Goal: Navigation & Orientation: Understand site structure

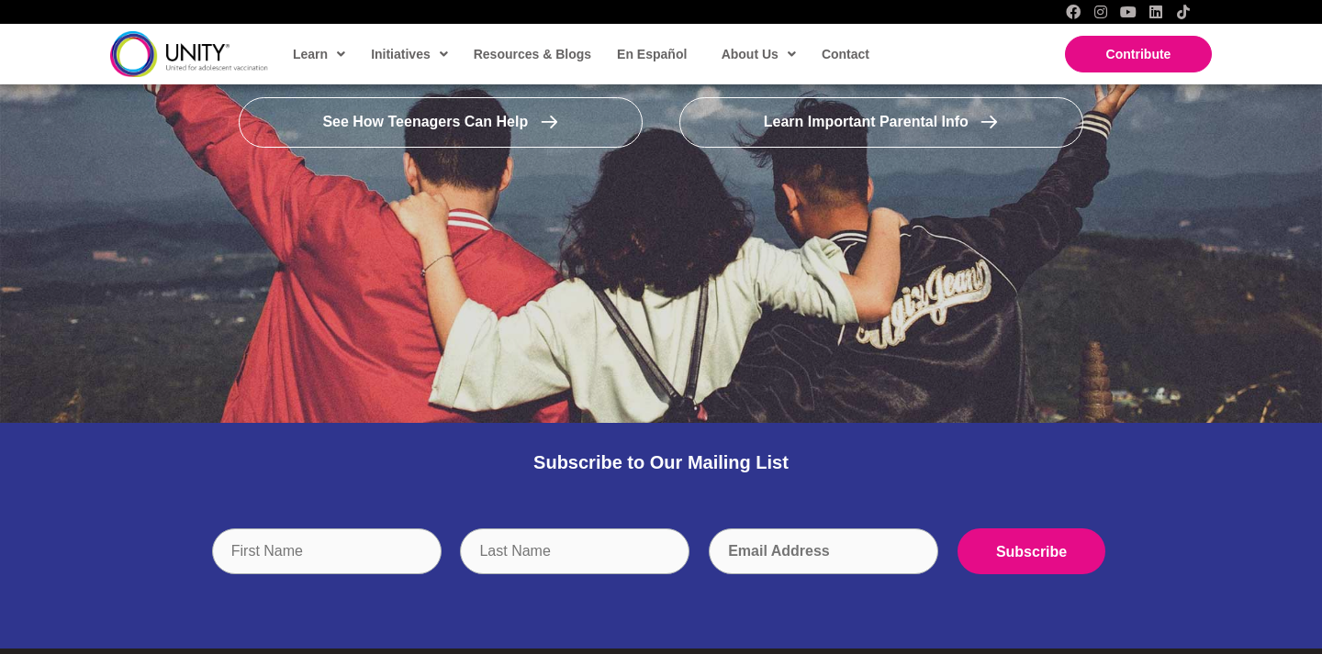
scroll to position [3711, 0]
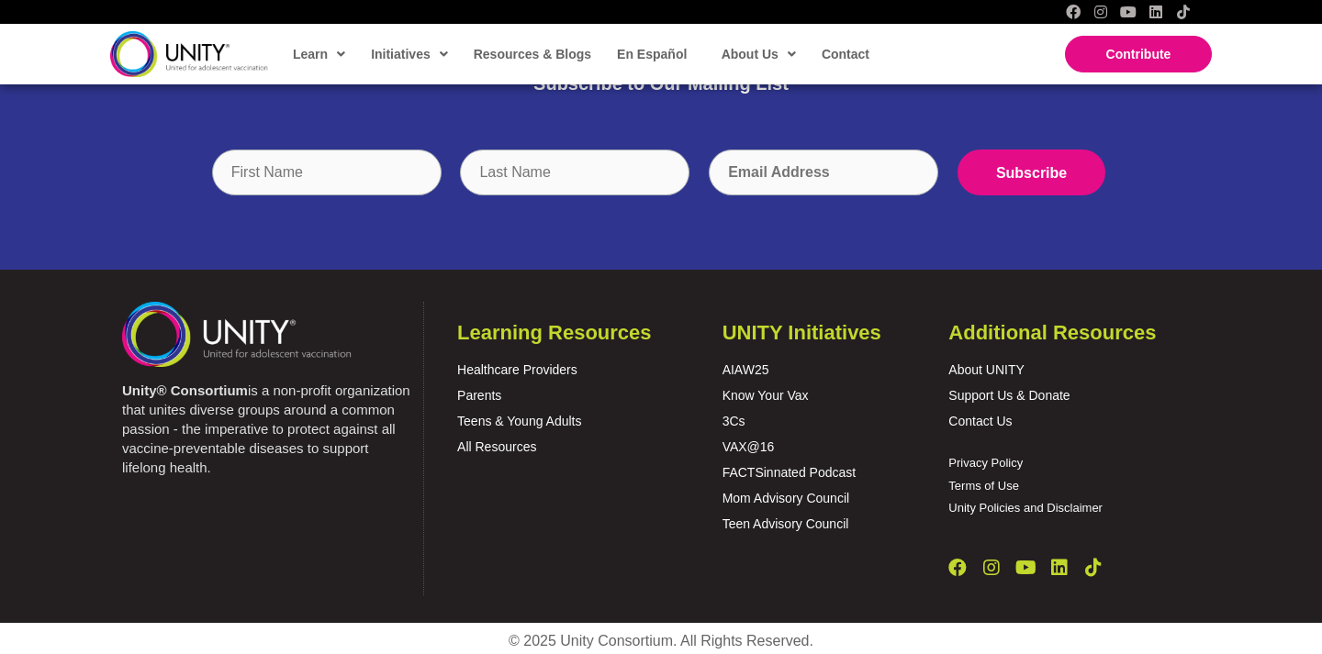
click at [990, 429] on p "About UNITY Support Us & Donate Contact Us" at bounding box center [1074, 395] width 252 height 77
click at [994, 421] on link "Contact Us" at bounding box center [979, 421] width 63 height 15
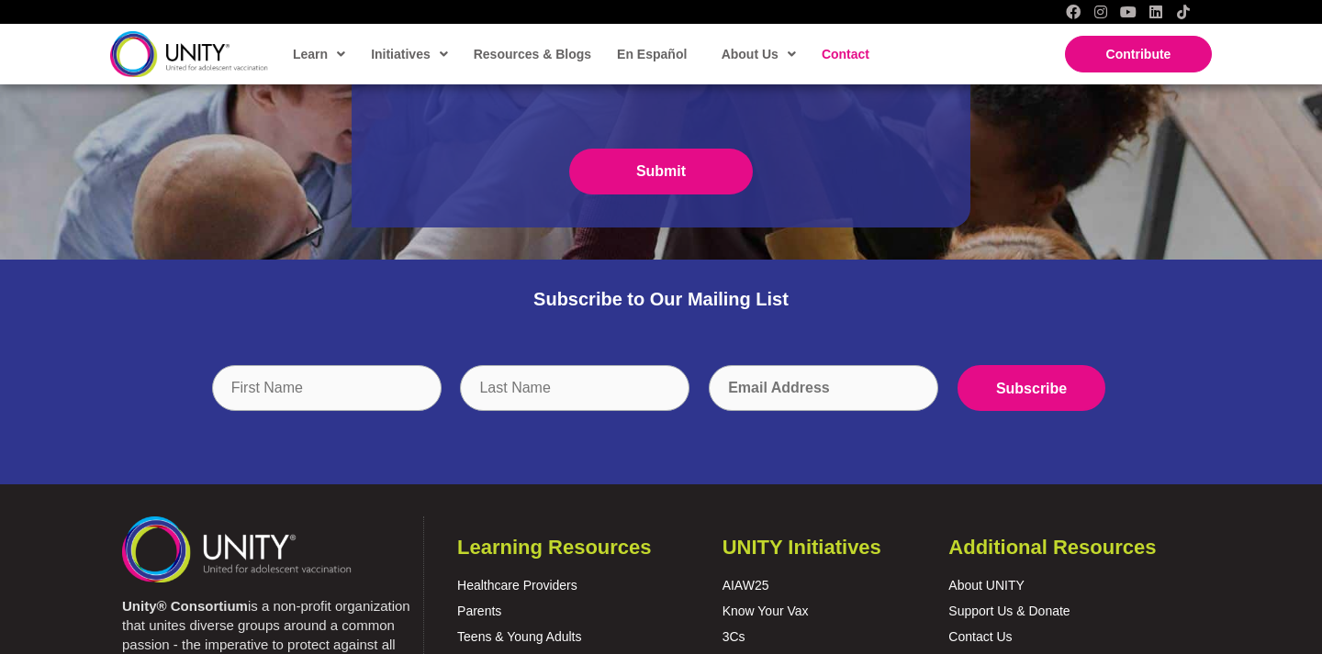
scroll to position [916, 0]
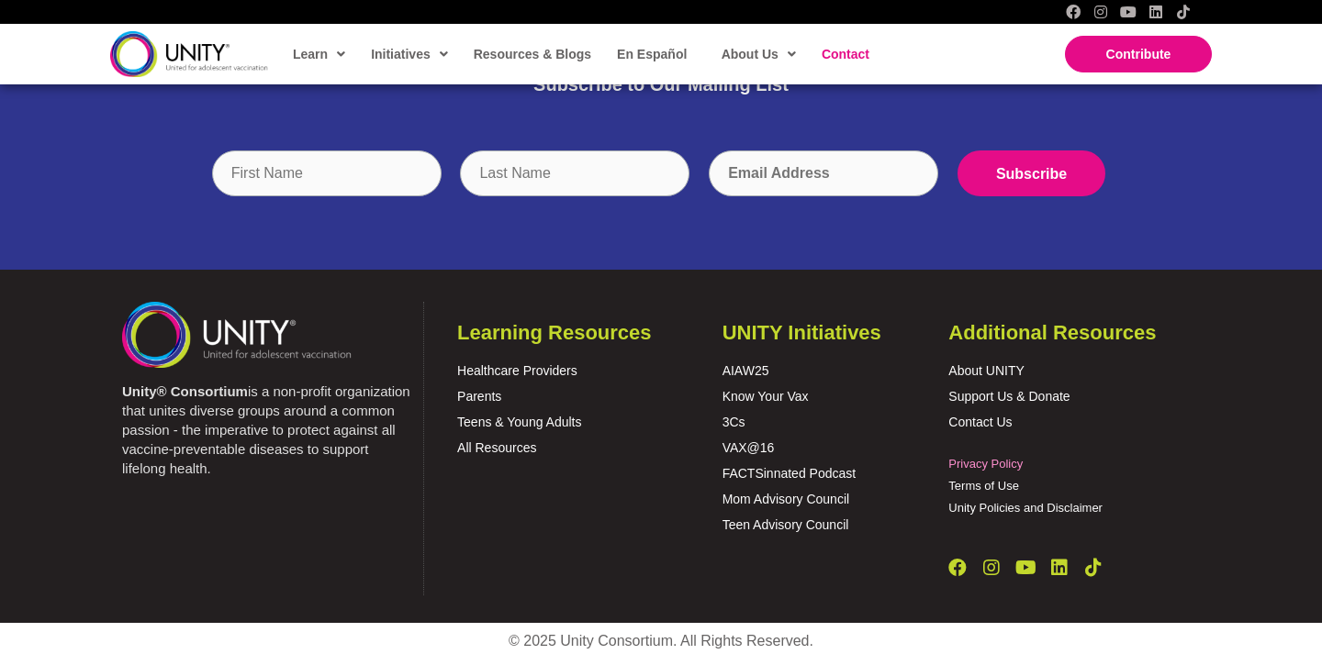
click at [980, 464] on link "Privacy Policy" at bounding box center [985, 464] width 74 height 14
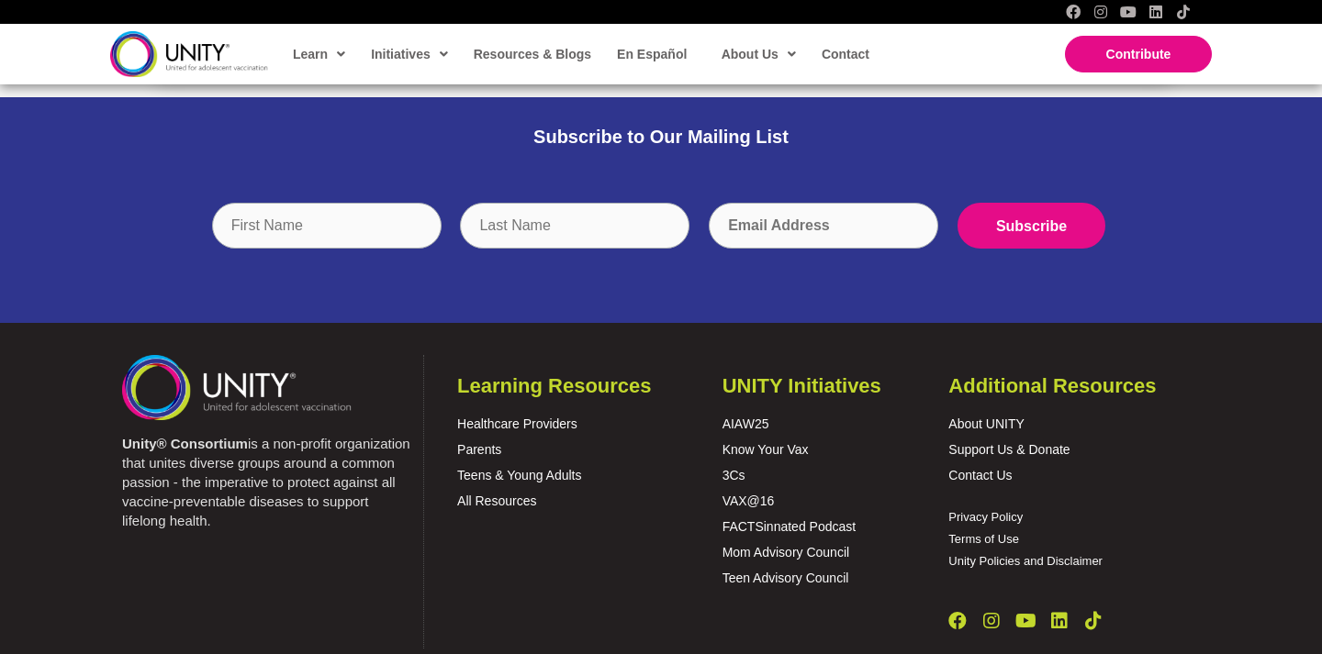
scroll to position [778, 0]
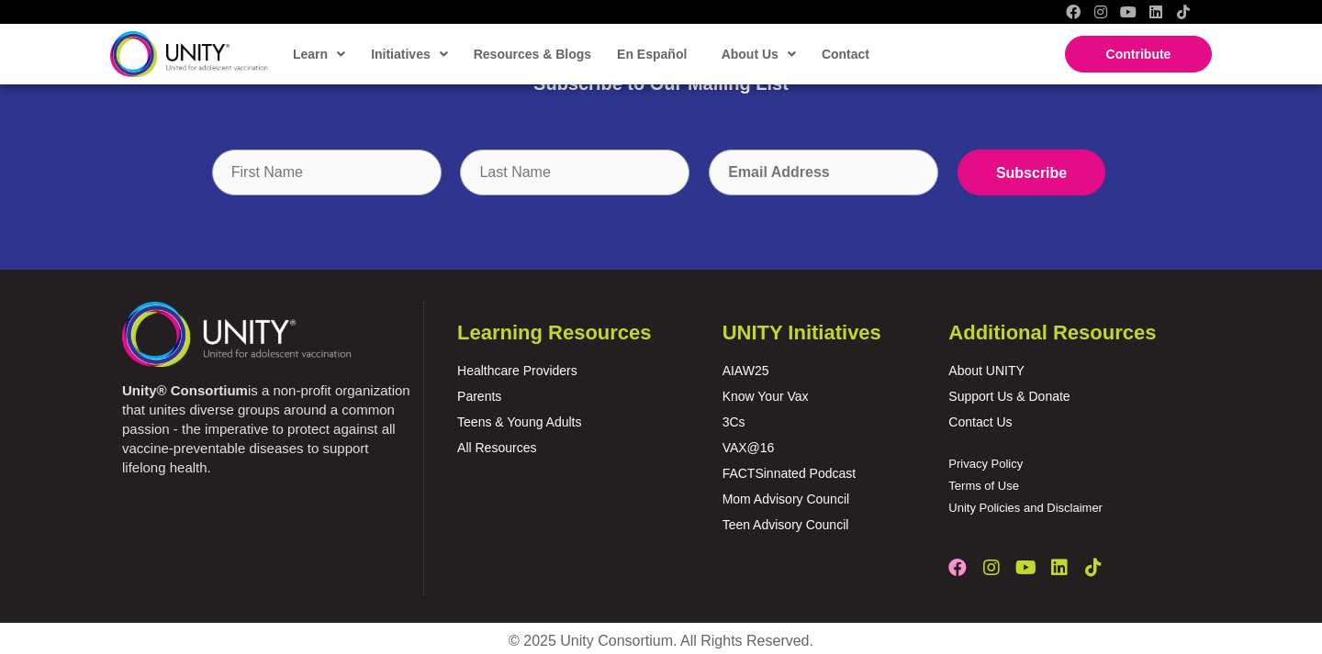
click at [962, 569] on icon "Facebook" at bounding box center [957, 568] width 18 height 18
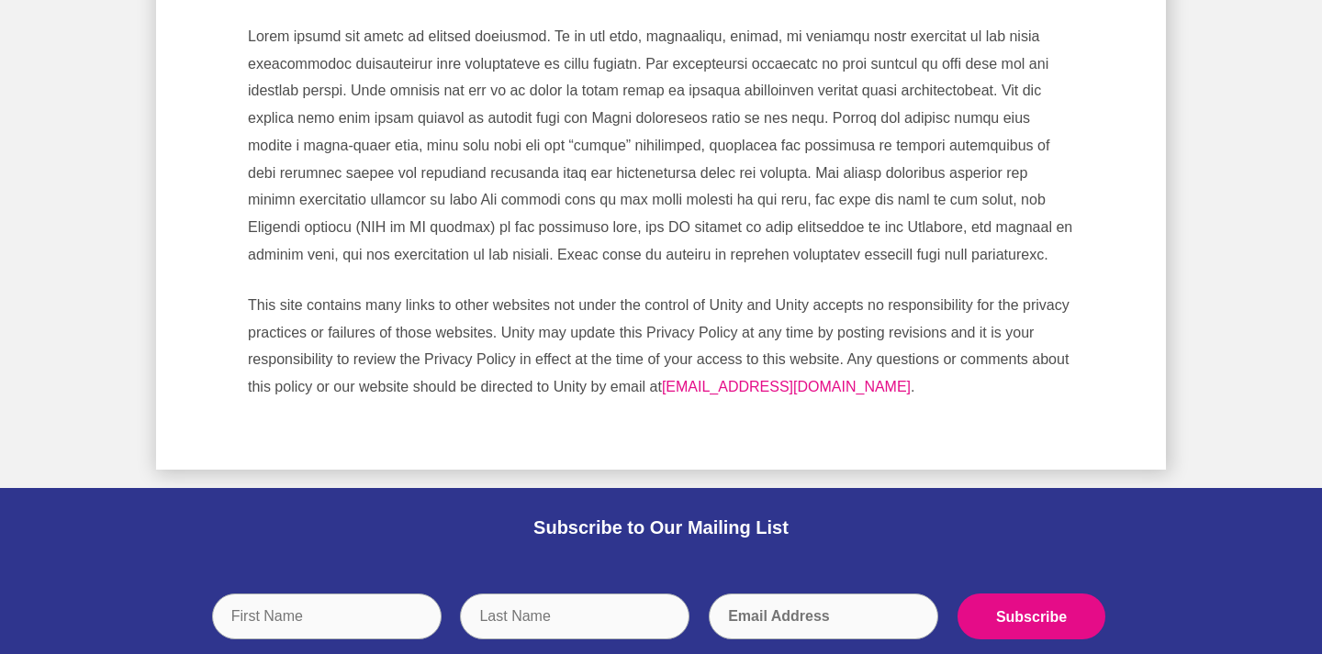
scroll to position [0, 0]
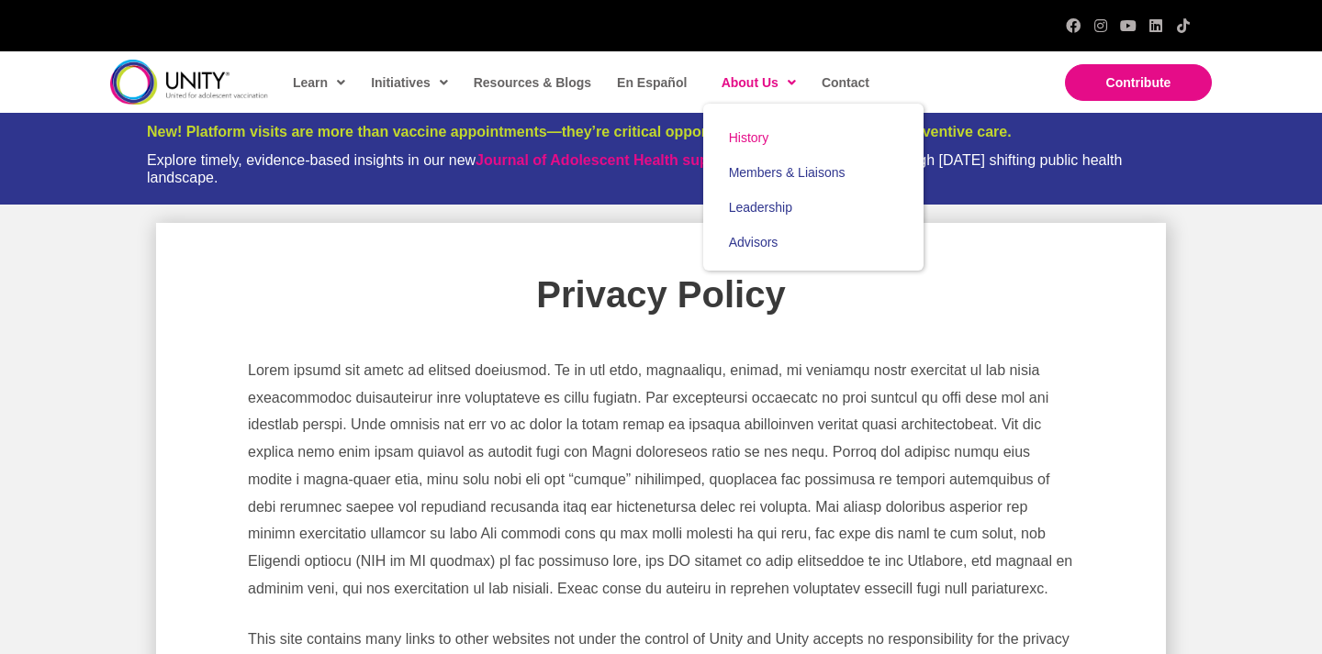
click at [756, 132] on span "History" at bounding box center [749, 137] width 40 height 15
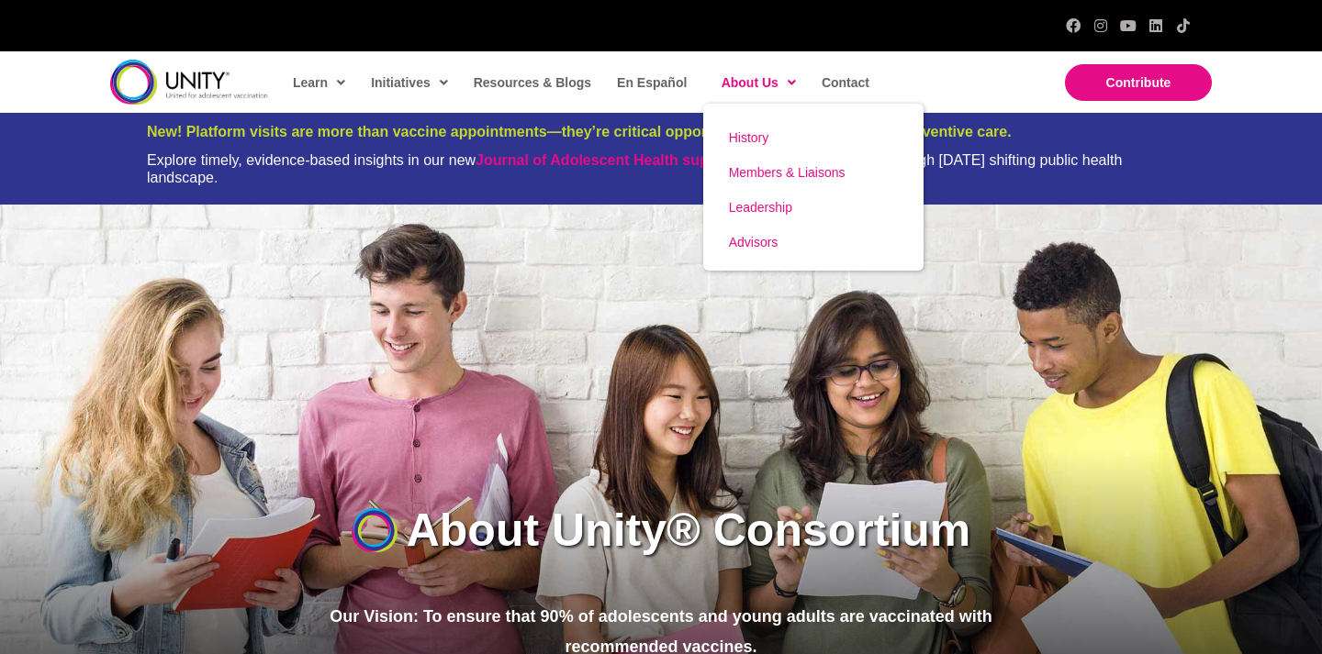
click at [773, 172] on span "Members & Liaisons" at bounding box center [787, 172] width 117 height 15
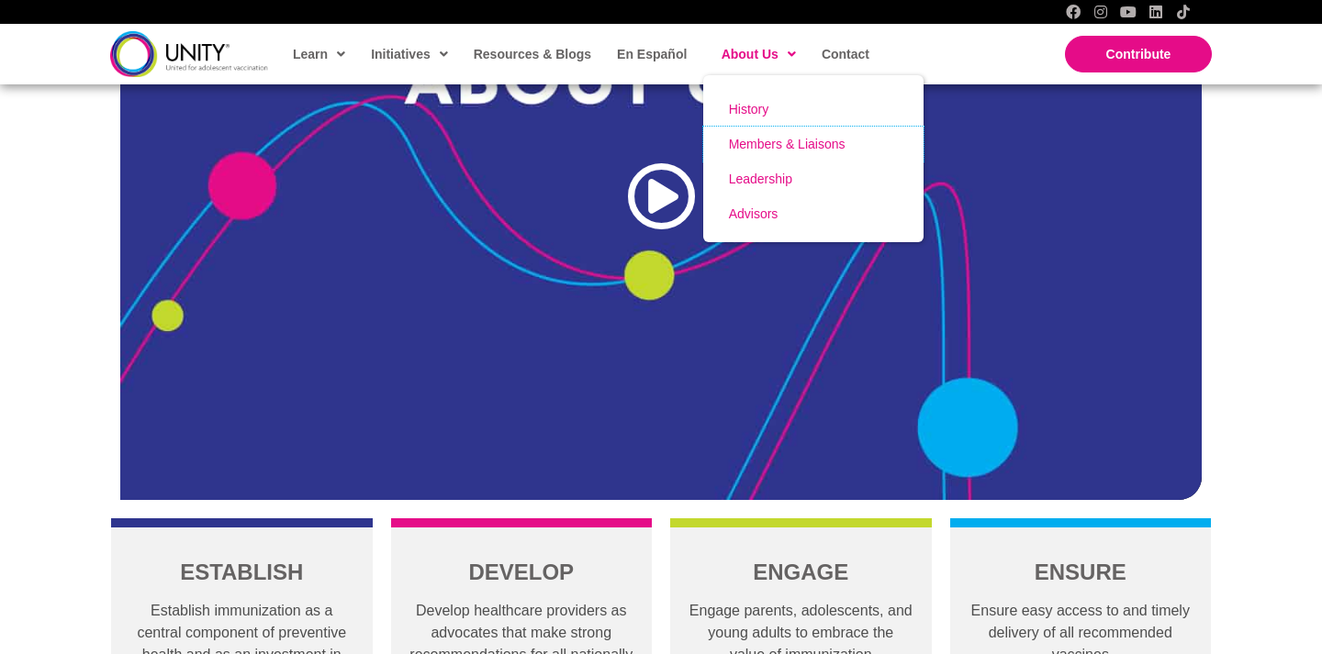
scroll to position [900, 0]
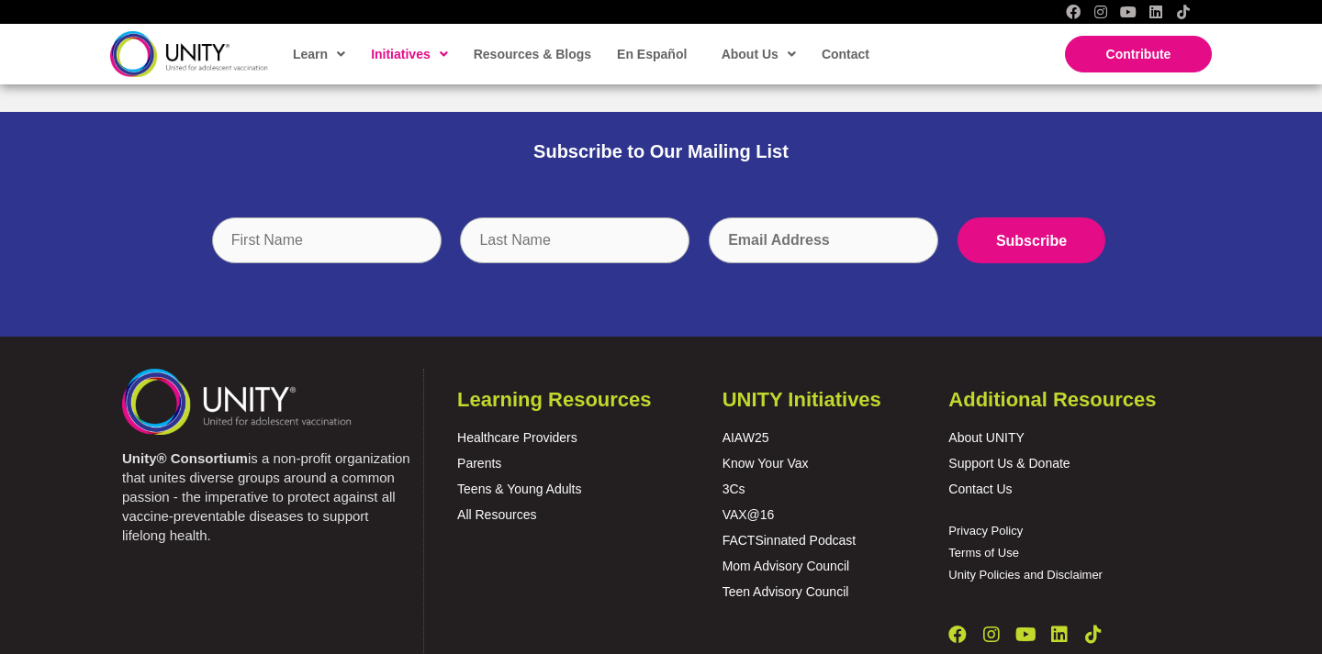
scroll to position [1942, 0]
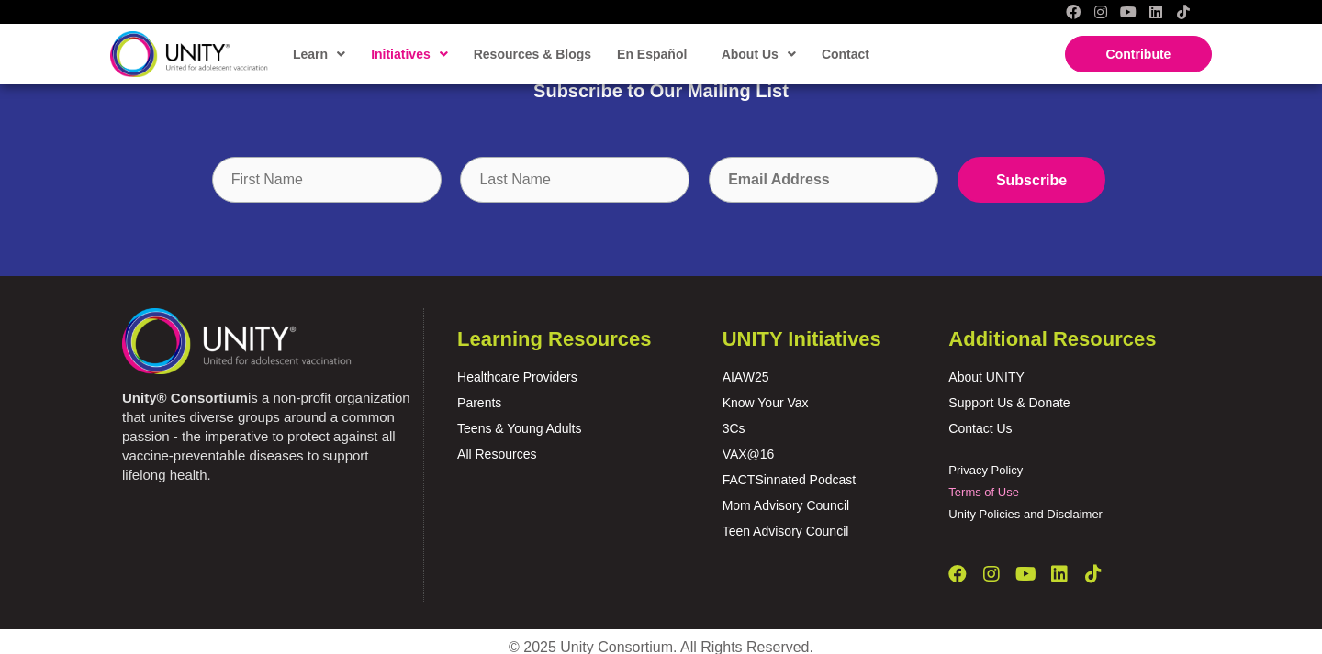
click at [961, 486] on link "Terms of Use" at bounding box center [983, 493] width 71 height 14
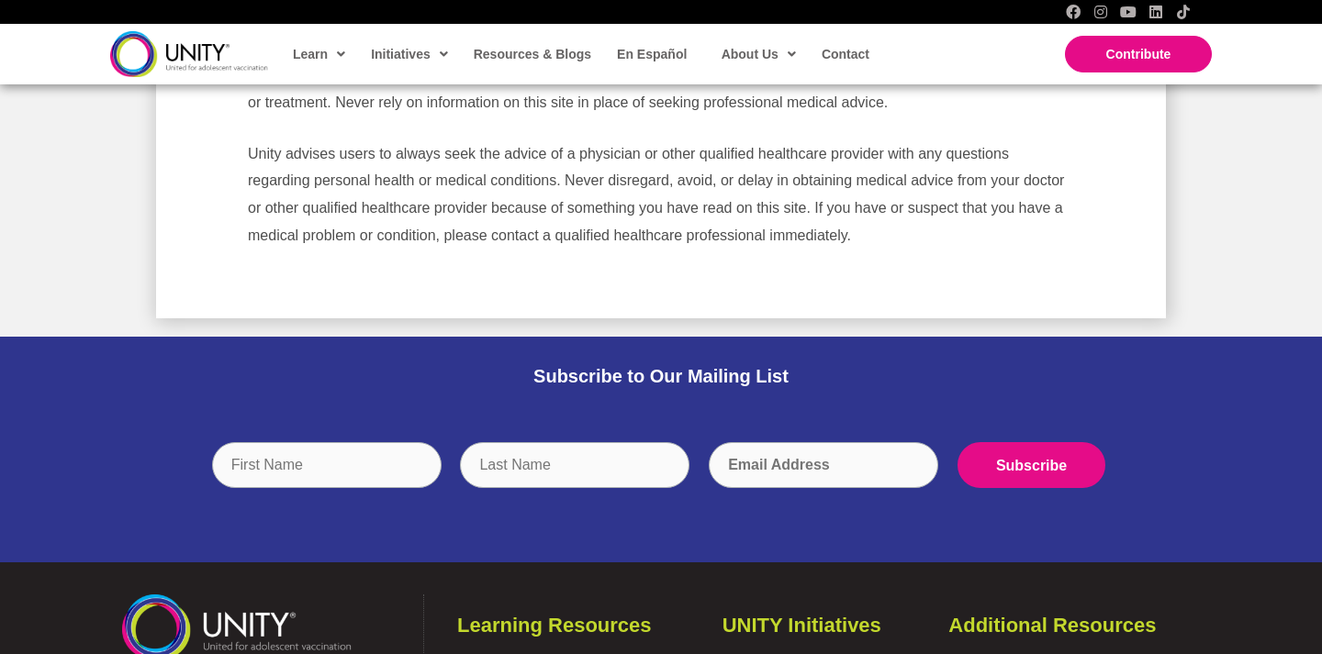
scroll to position [835, 0]
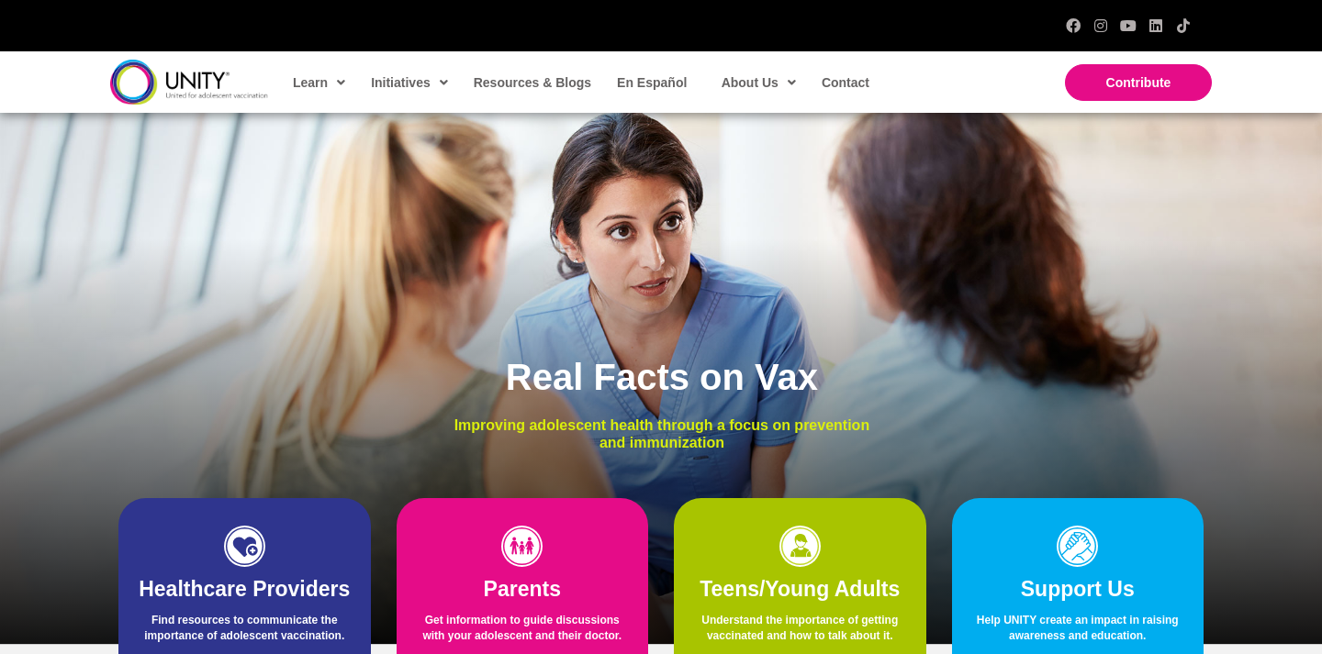
scroll to position [123, 0]
